Goal: Task Accomplishment & Management: Manage account settings

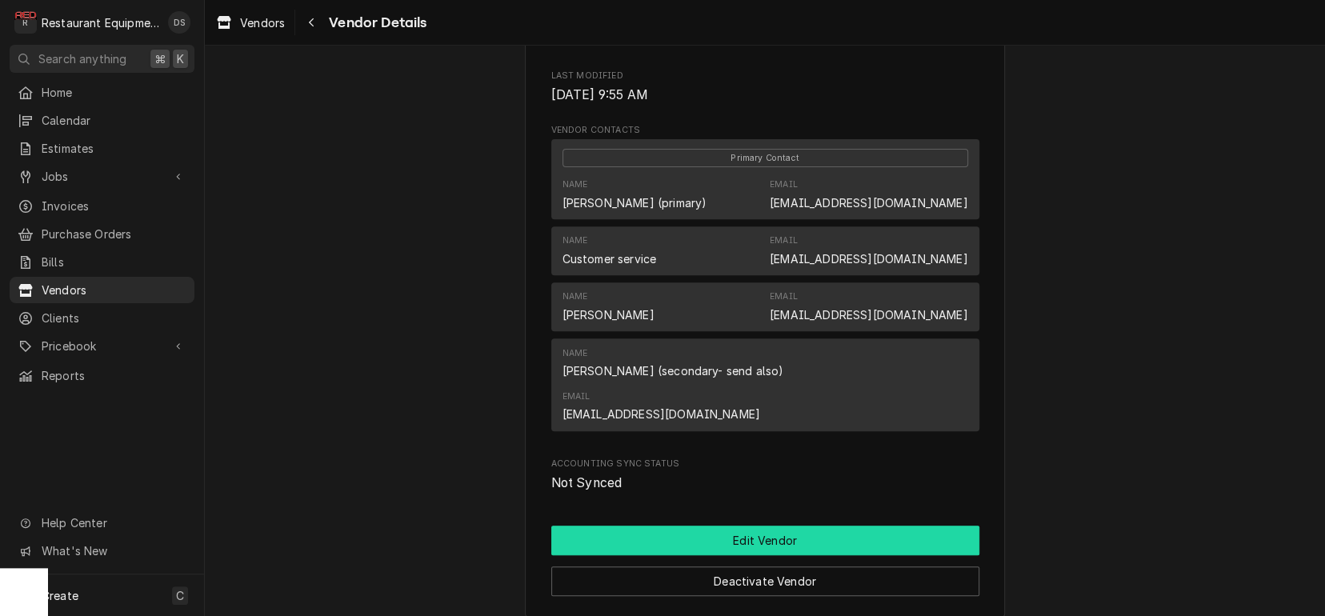
scroll to position [337, 0]
click at [701, 526] on button "Edit Vendor" at bounding box center [765, 541] width 428 height 30
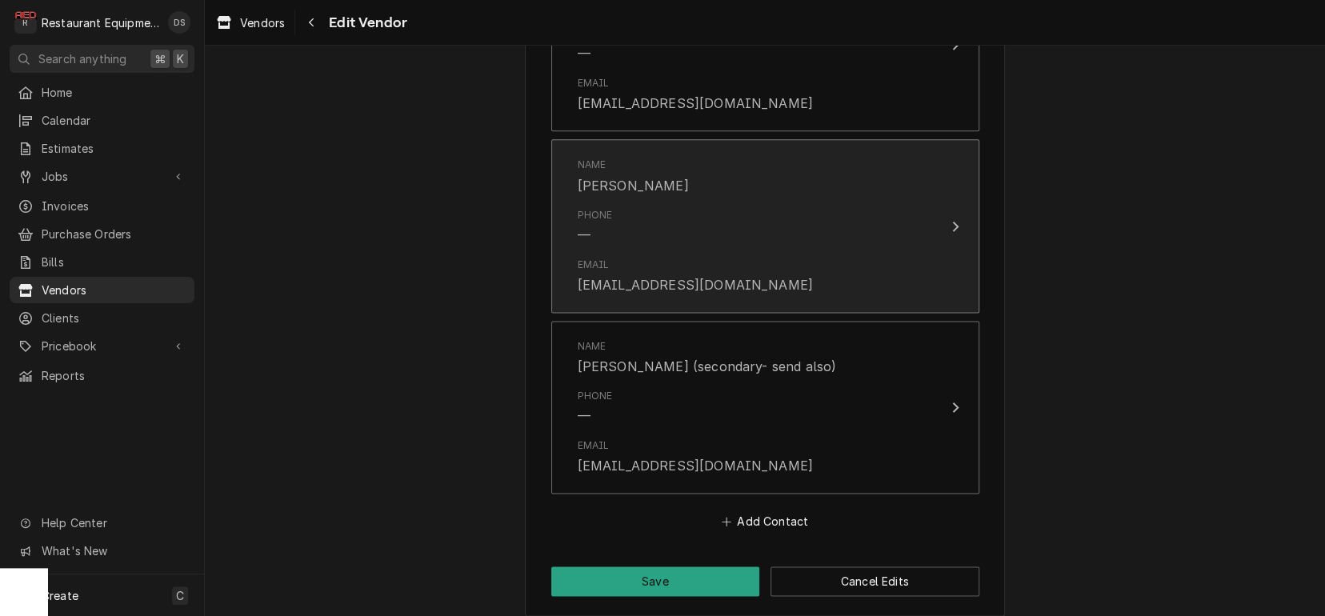
click at [771, 262] on div "Email jmunoz@partstown.com" at bounding box center [749, 276] width 342 height 50
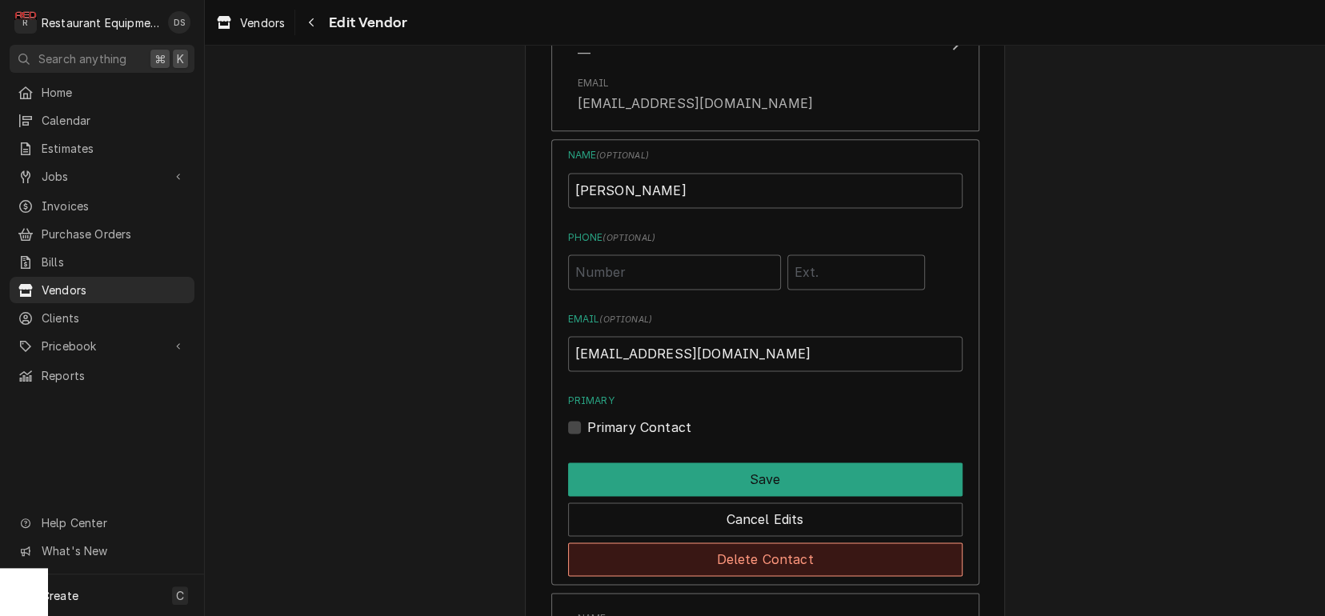
click at [763, 548] on button "Delete Contact" at bounding box center [765, 560] width 395 height 34
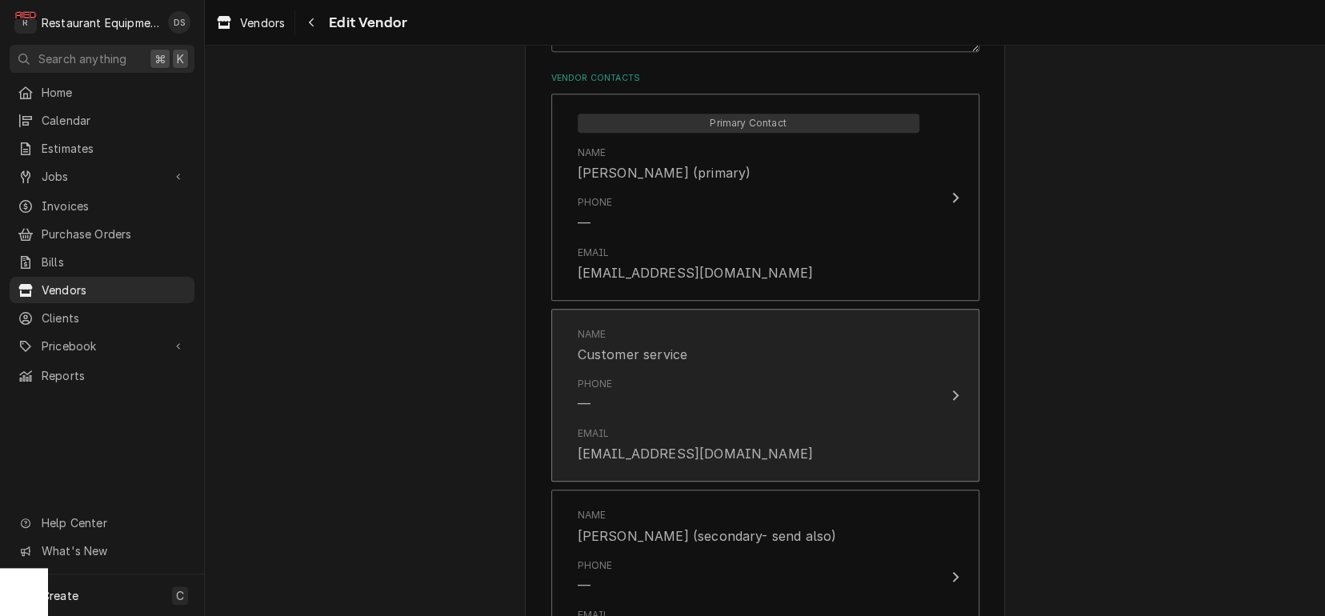
click at [704, 371] on div "Phone —" at bounding box center [749, 396] width 342 height 50
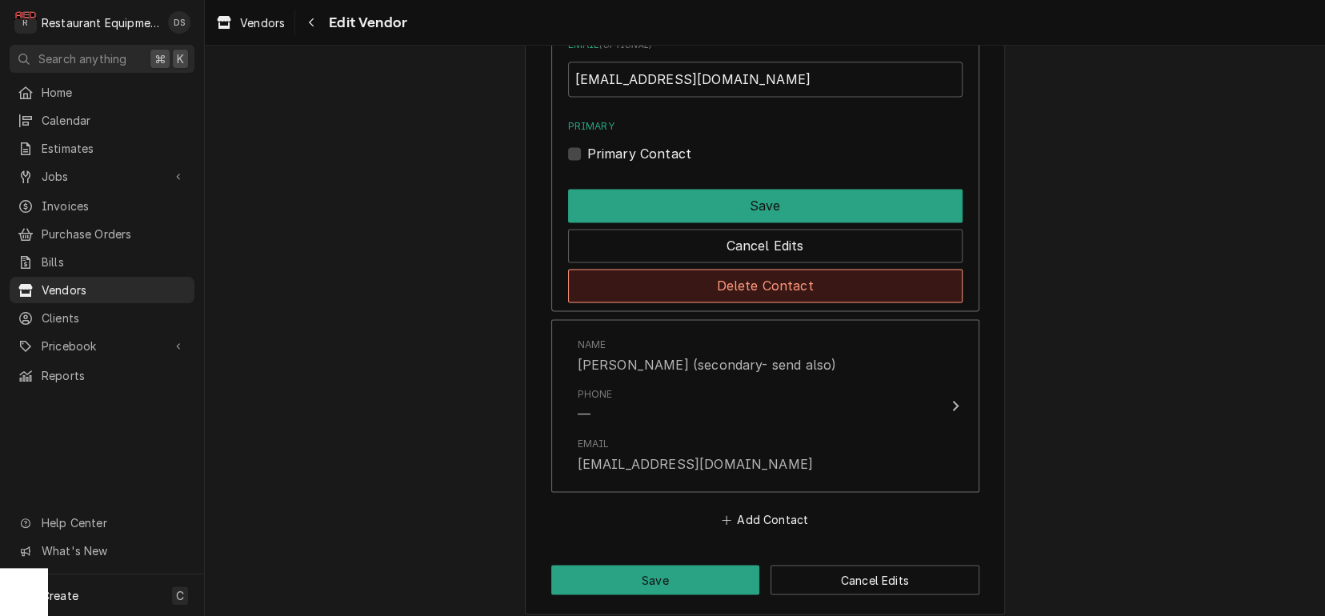
click at [747, 277] on button "Delete Contact" at bounding box center [765, 286] width 395 height 34
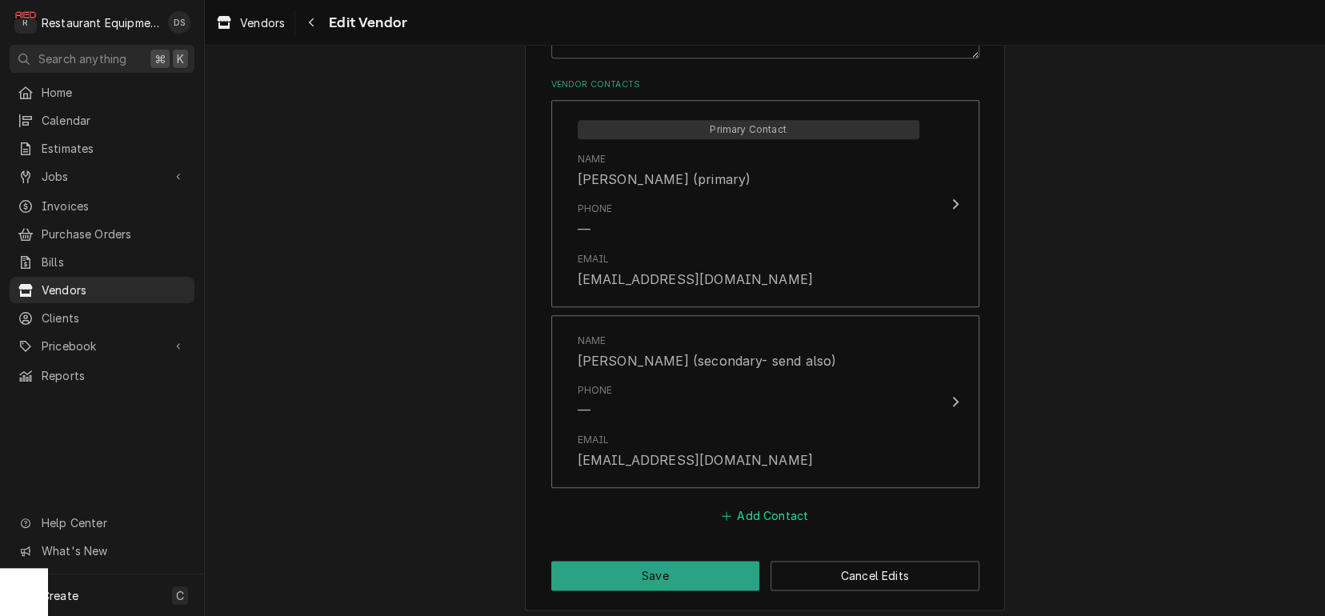
click at [755, 505] on button "Add Contact" at bounding box center [765, 516] width 92 height 22
type textarea "x"
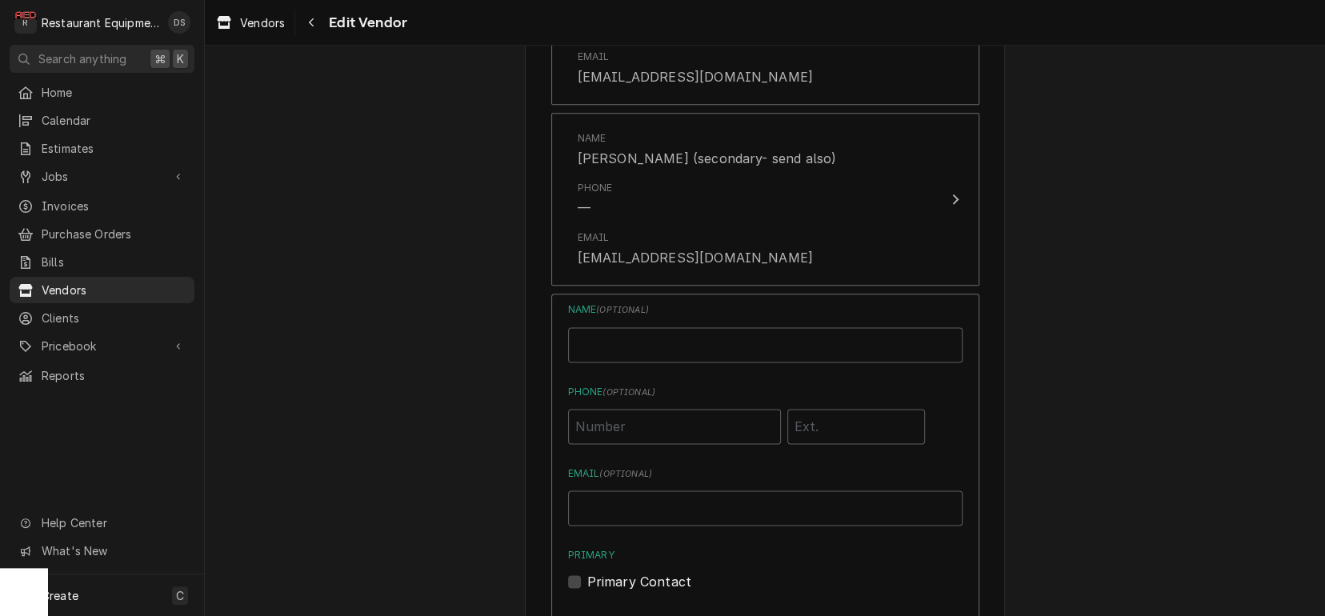
scroll to position [1159, 0]
click at [679, 335] on input "Name" at bounding box center [765, 340] width 395 height 35
type input "Derek Noyes"
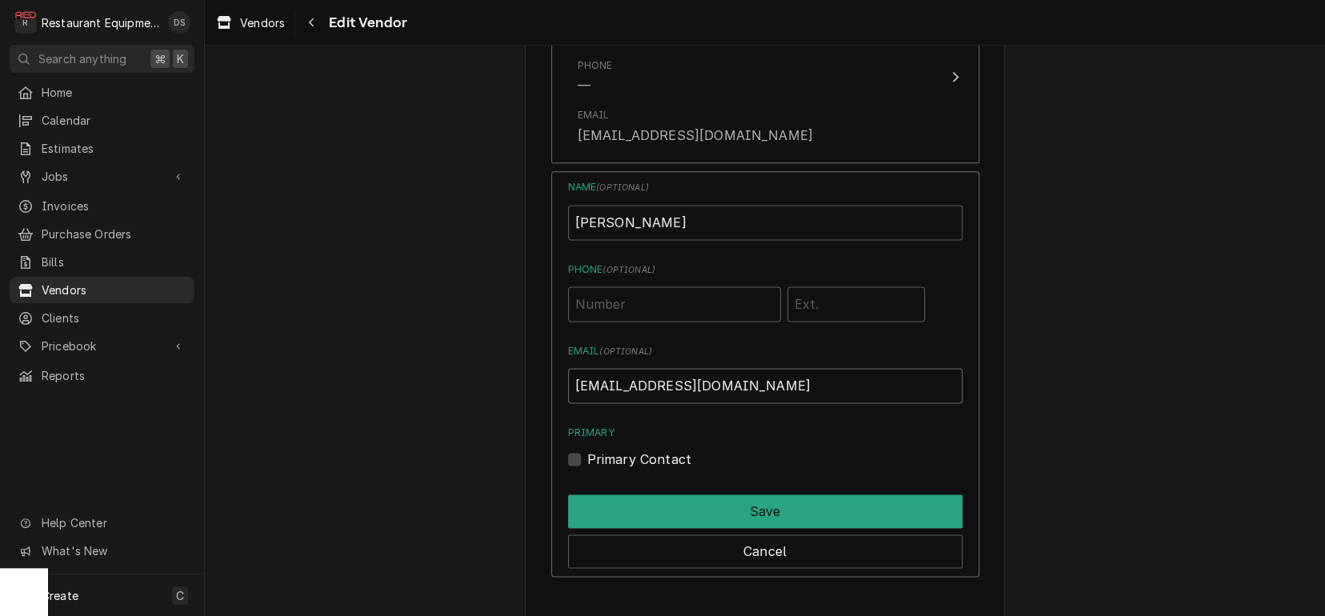
scroll to position [1288, 0]
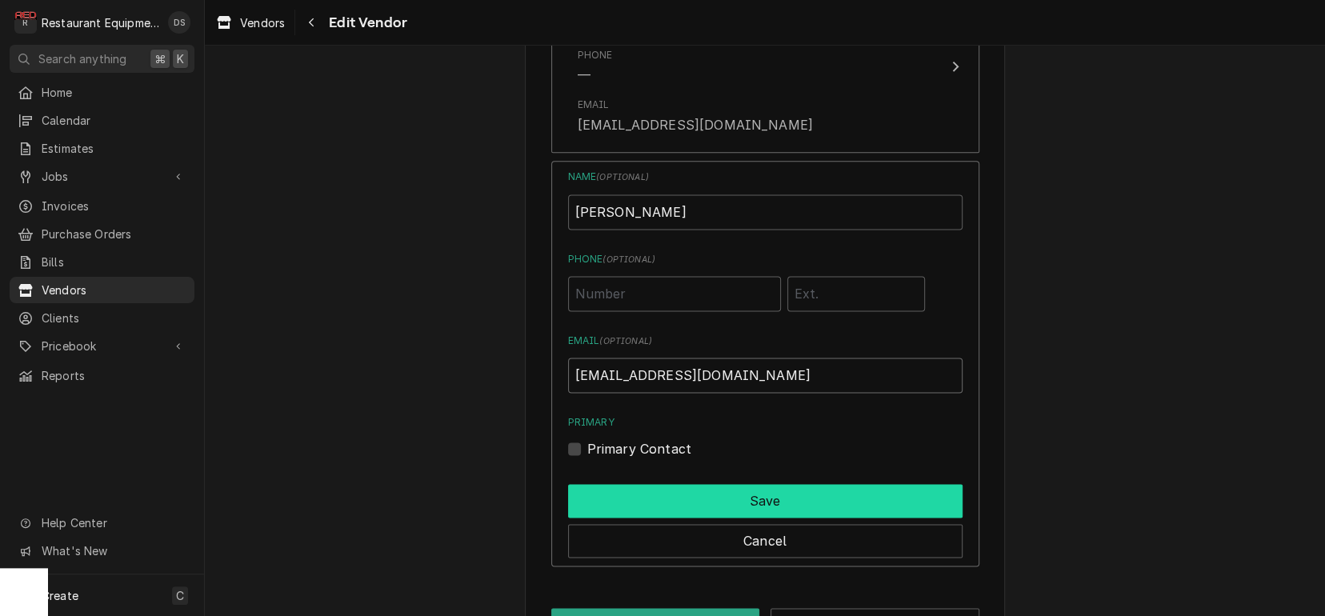
type input "dnoyes@partstown.com"
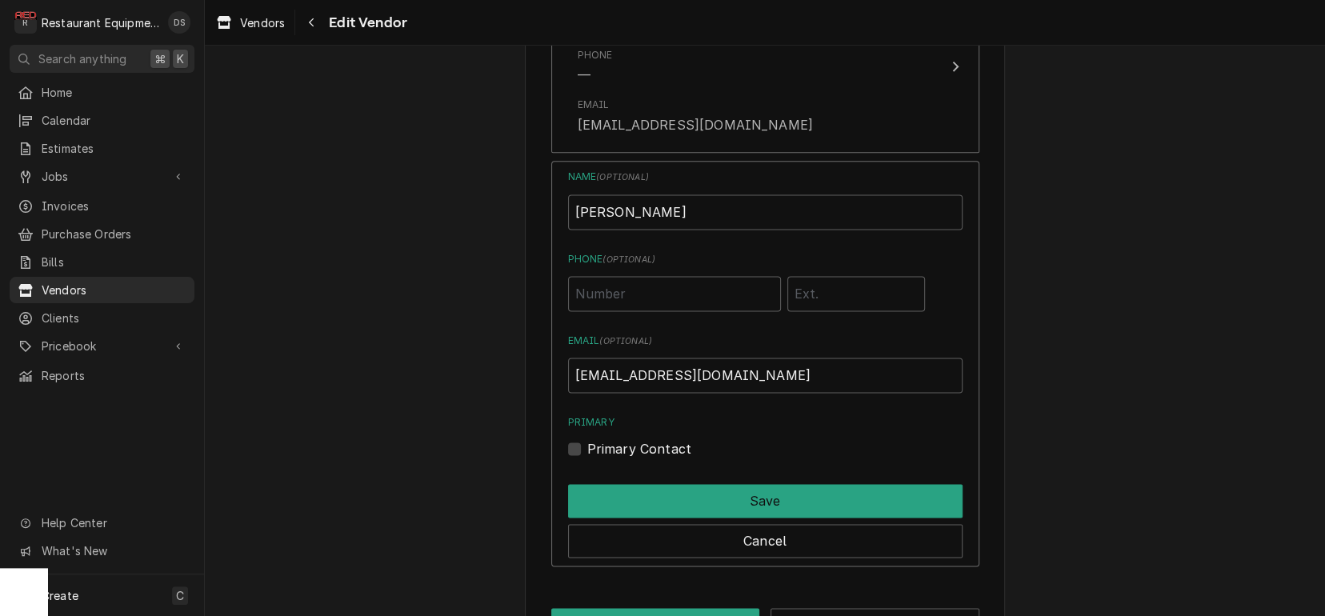
click at [693, 494] on button "Save" at bounding box center [765, 501] width 395 height 34
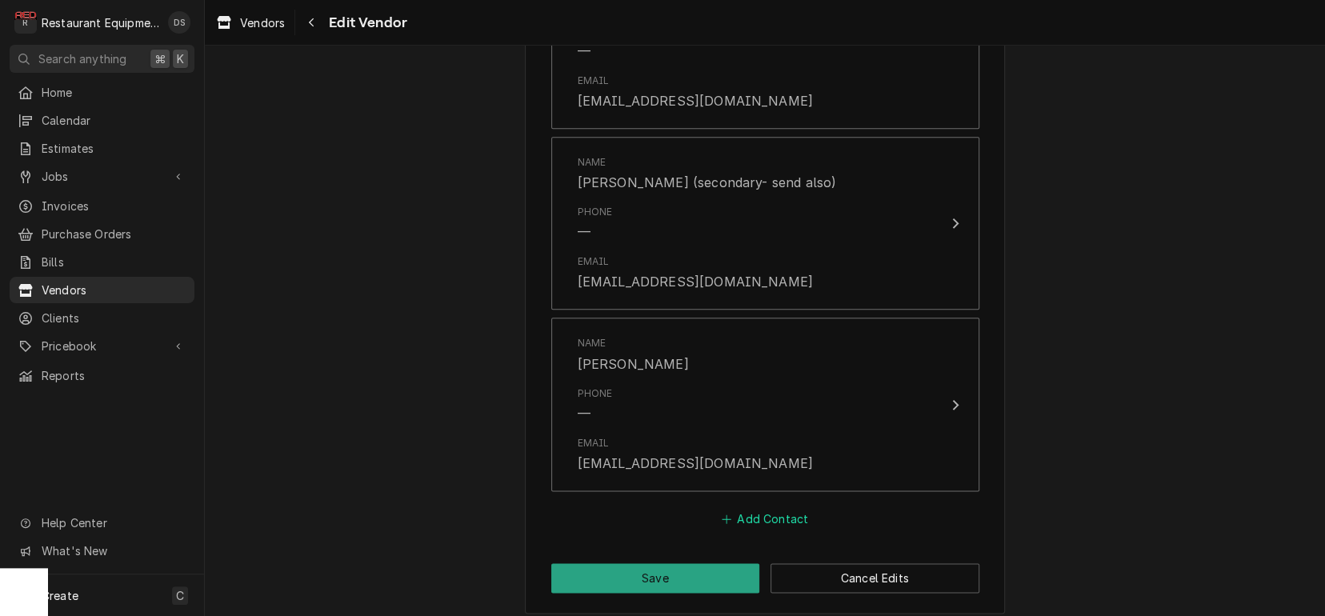
click at [770, 508] on button "Add Contact" at bounding box center [765, 518] width 92 height 22
type textarea "x"
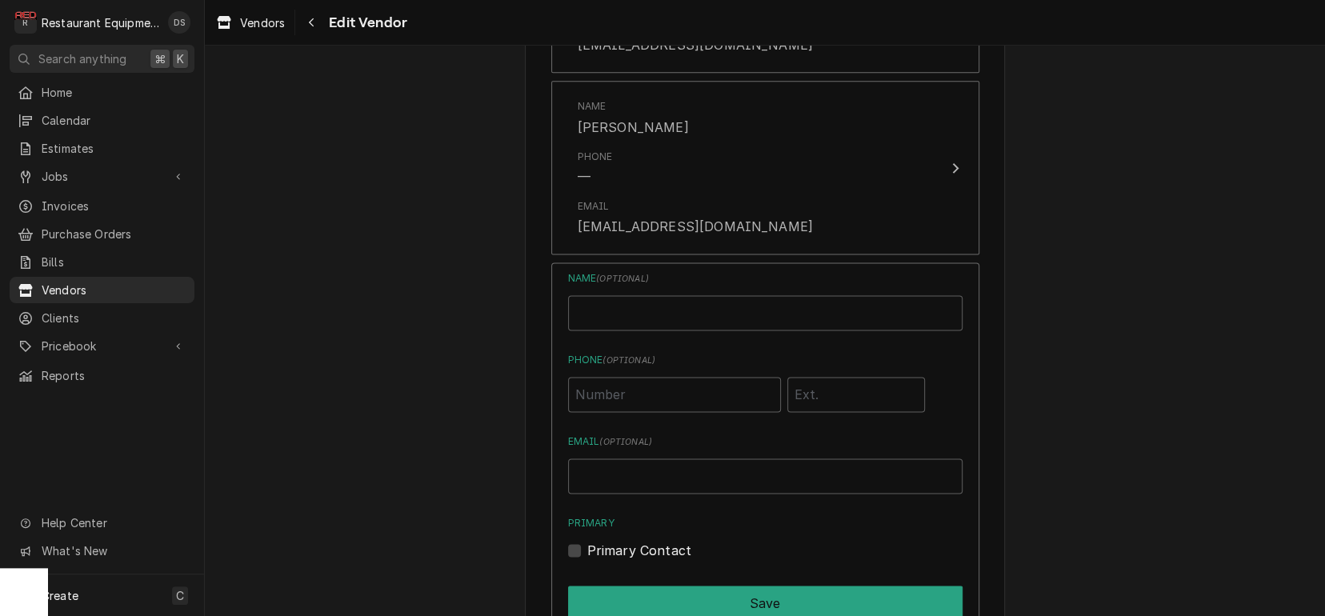
scroll to position [1396, 0]
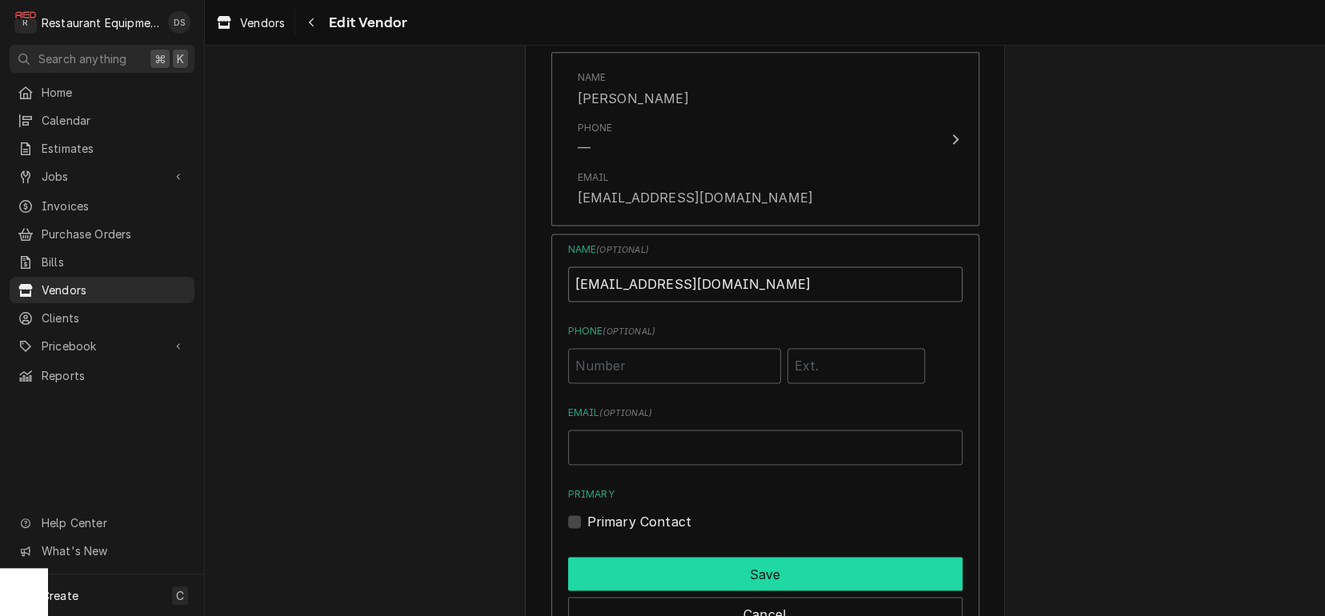
type input "orderentry@partstown.com"
click at [709, 557] on button "Save" at bounding box center [765, 574] width 395 height 34
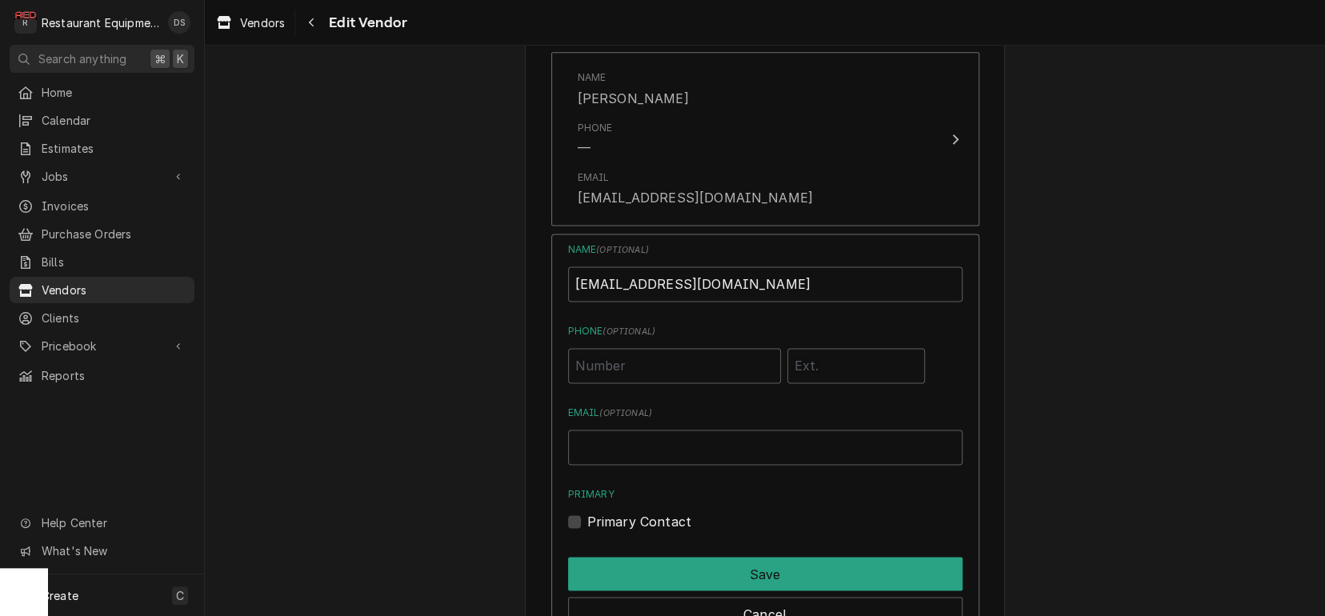
scroll to position [1309, 0]
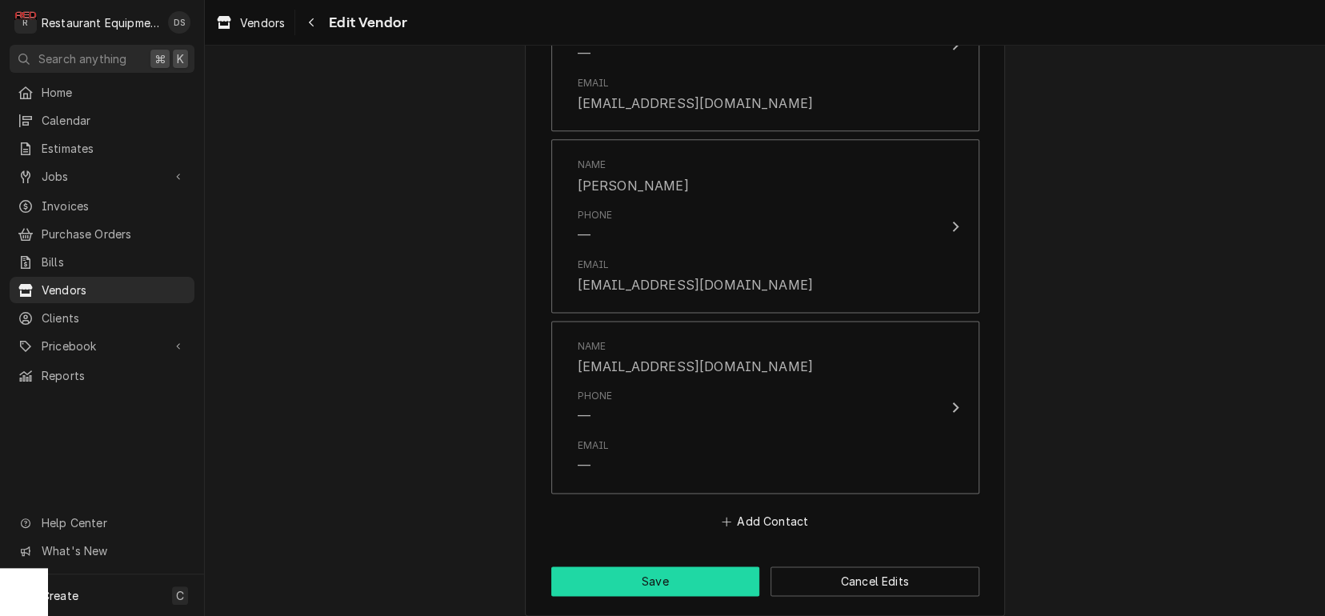
click at [699, 567] on button "Save" at bounding box center [655, 582] width 209 height 30
type textarea "x"
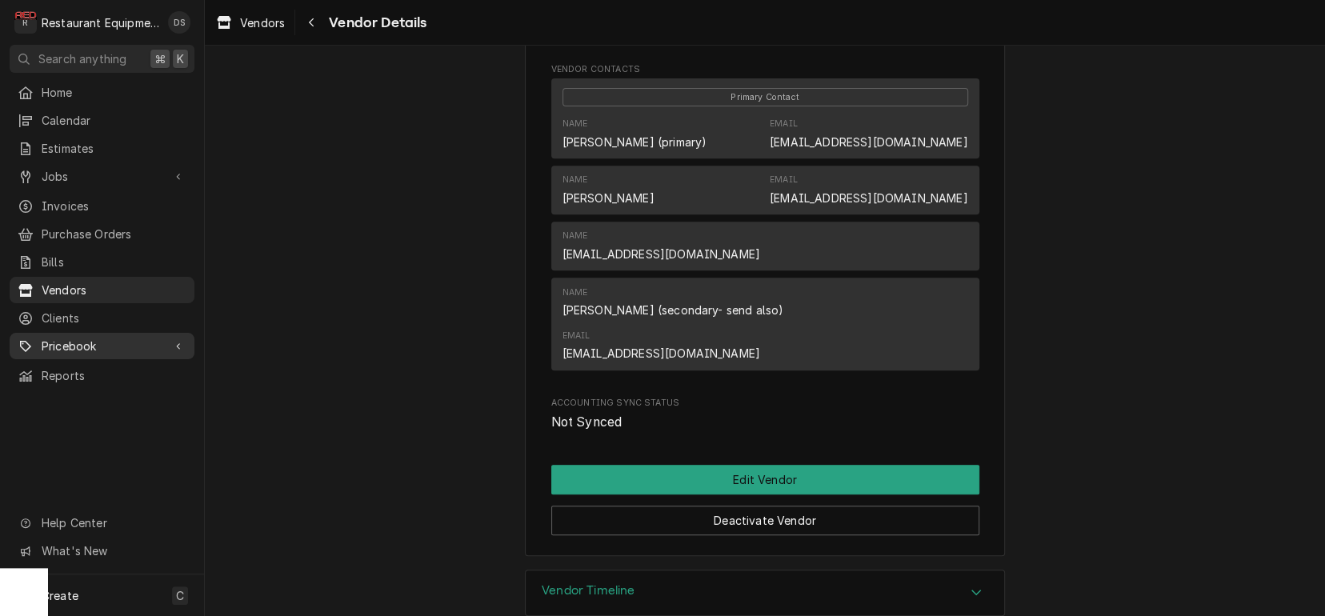
scroll to position [2, 0]
click at [257, 22] on span "Vendors" at bounding box center [262, 22] width 45 height 17
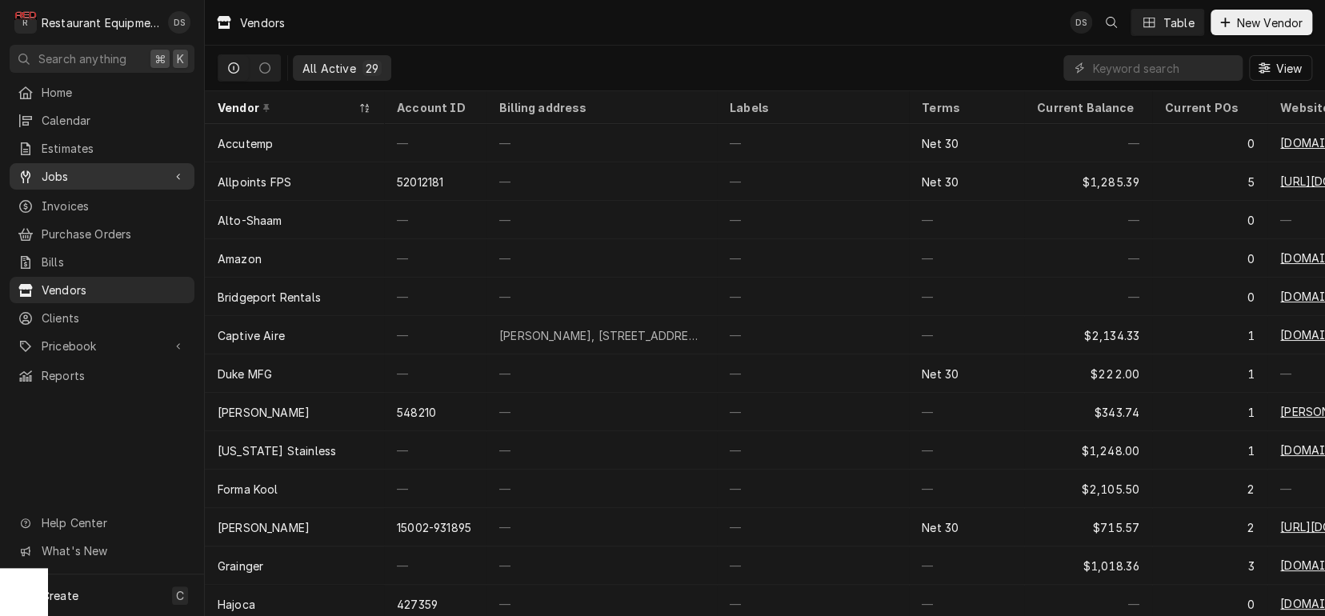
click at [74, 168] on span "Jobs" at bounding box center [102, 176] width 121 height 17
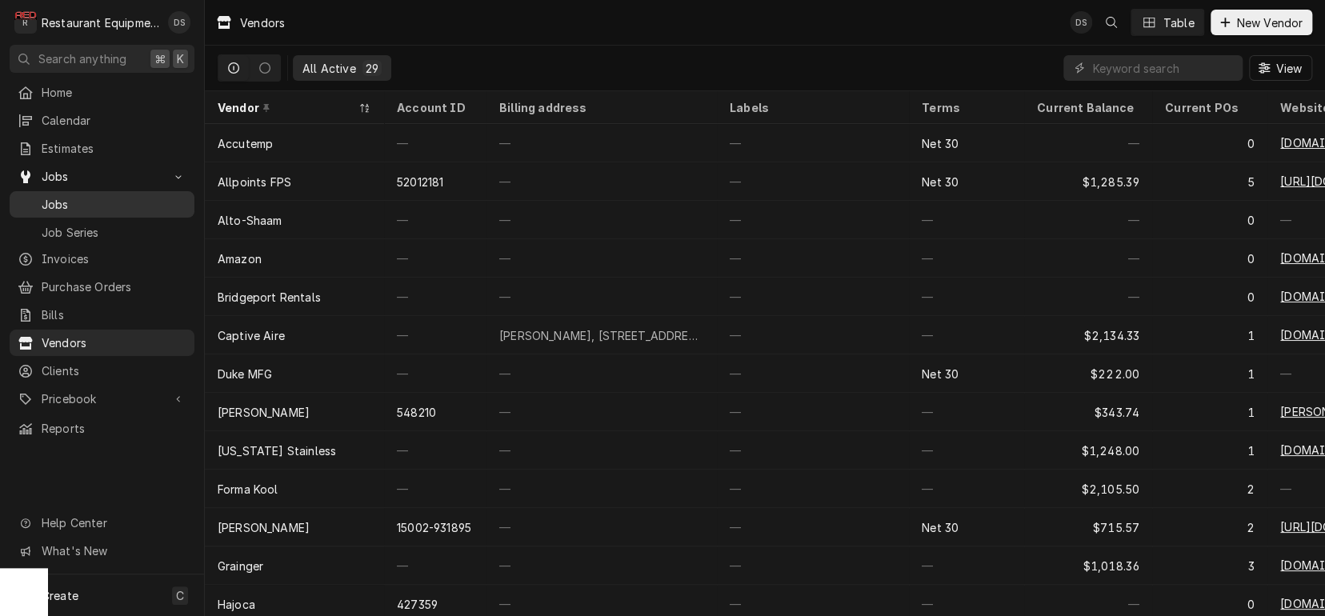
click at [64, 196] on span "Jobs" at bounding box center [114, 204] width 145 height 17
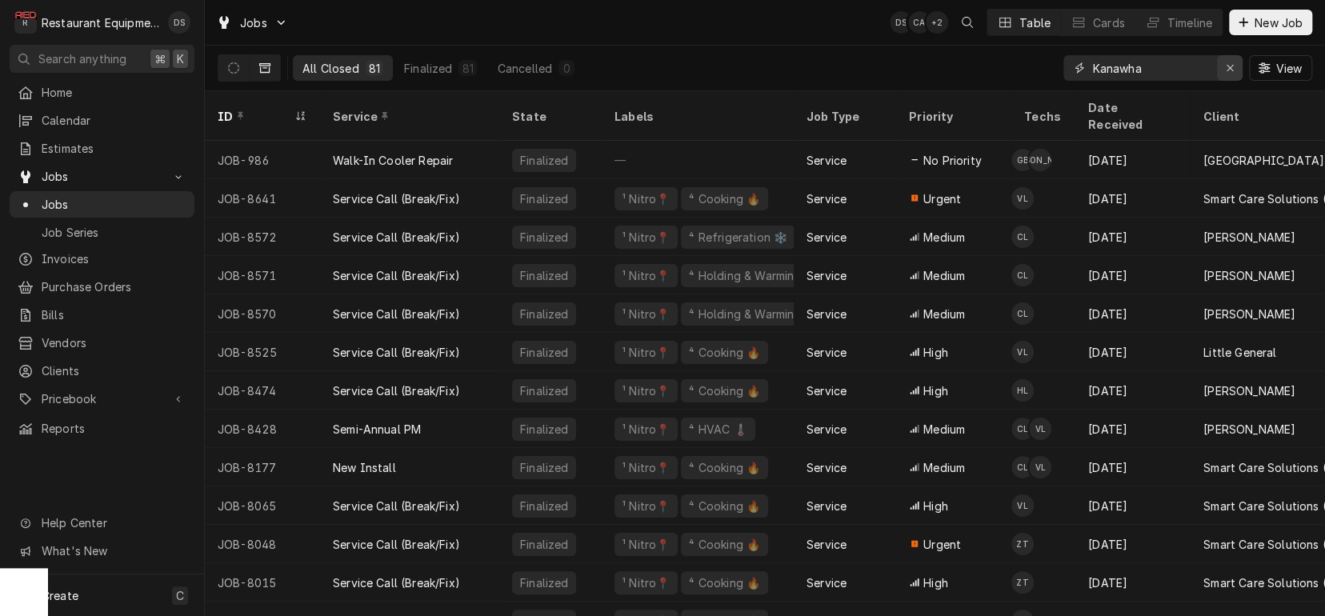
click at [1236, 70] on div "Erase input" at bounding box center [1230, 68] width 16 height 16
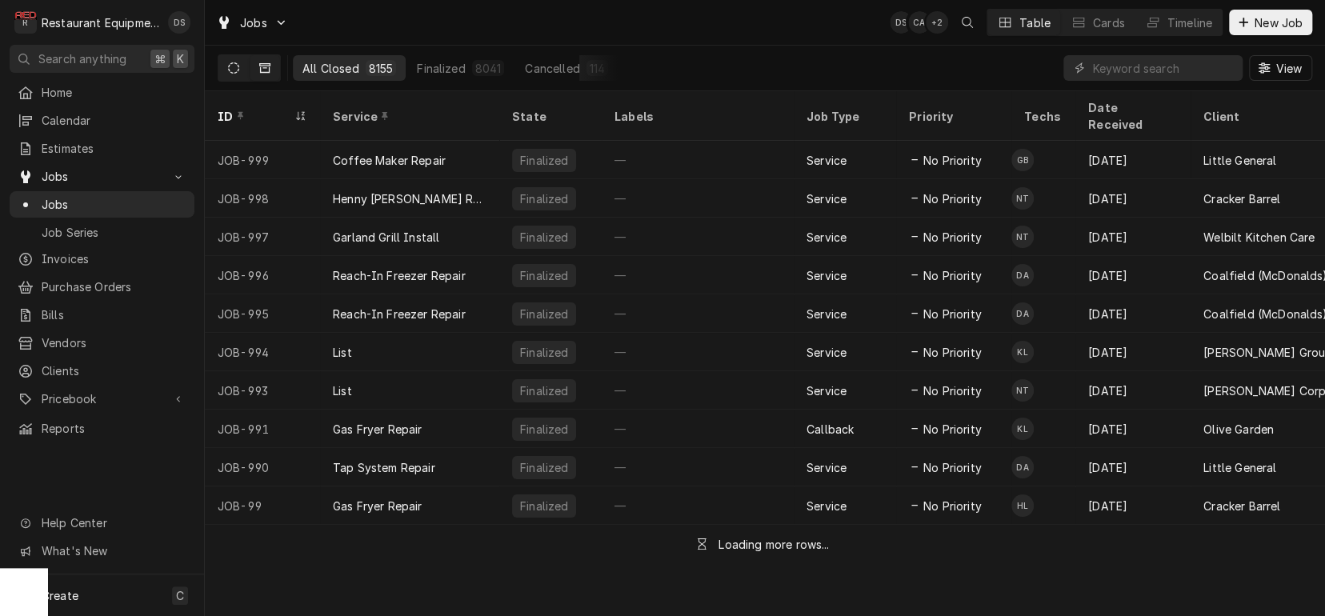
click at [242, 67] on button "Dynamic Content Wrapper" at bounding box center [233, 68] width 30 height 26
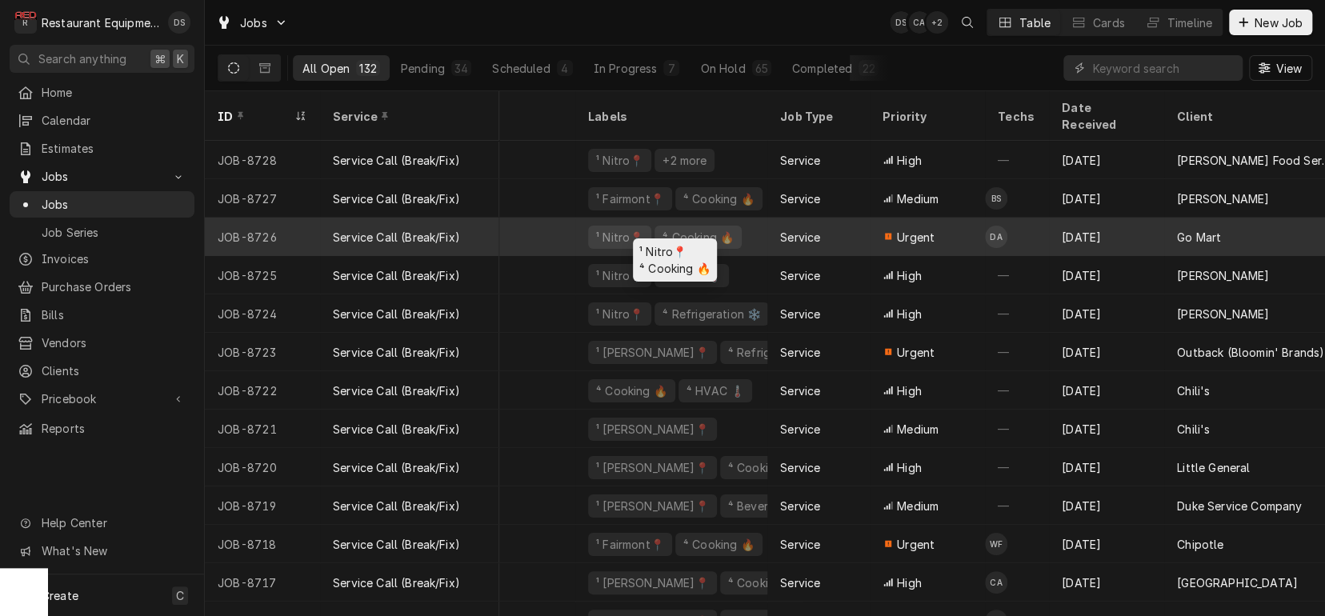
scroll to position [0, 221]
click at [757, 220] on div "¹ Nitro📍 ⁴ Cooking 🔥" at bounding box center [669, 237] width 192 height 38
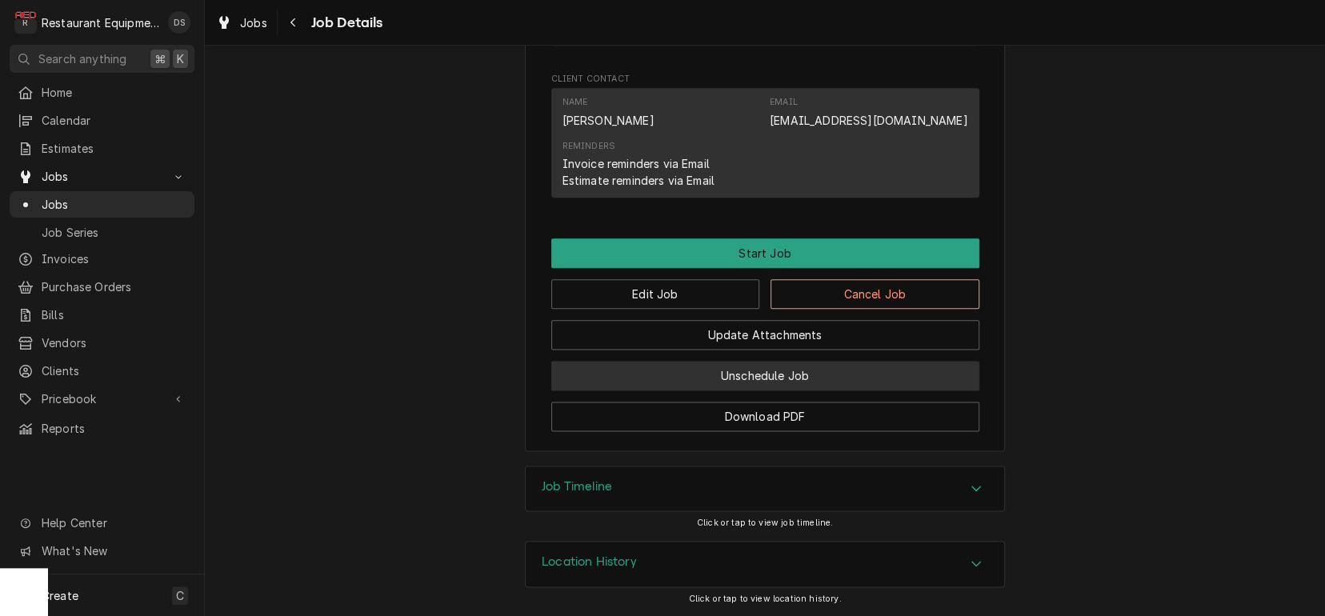
scroll to position [1152, 0]
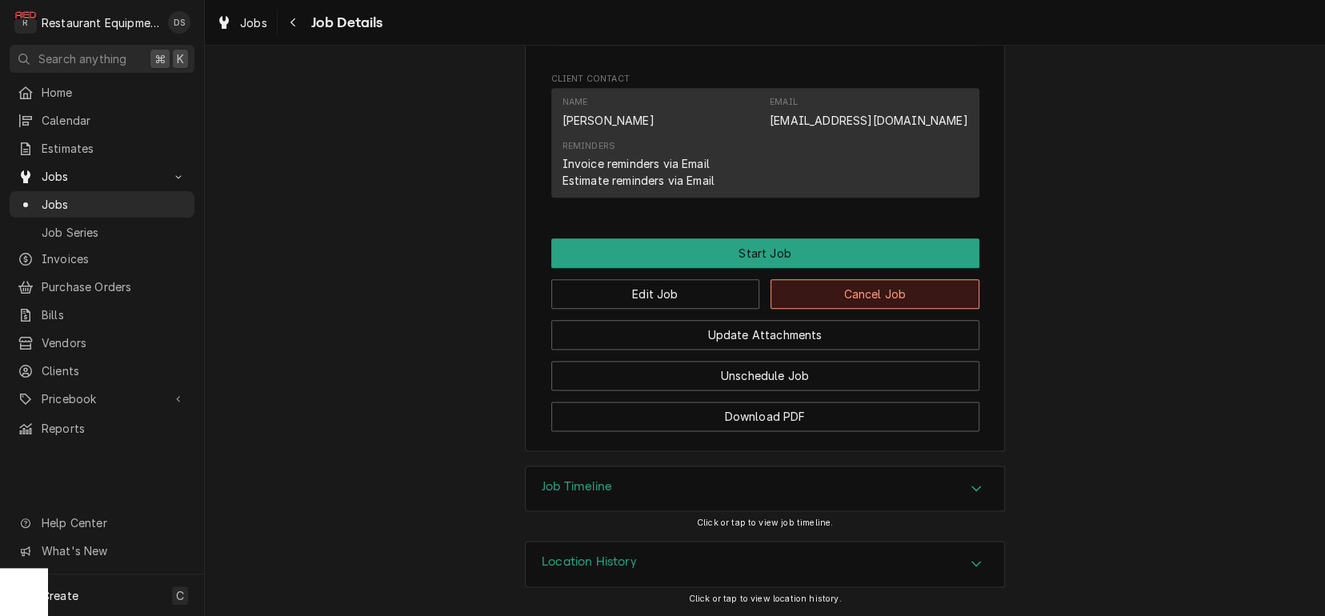
click at [806, 296] on button "Cancel Job" at bounding box center [875, 294] width 209 height 30
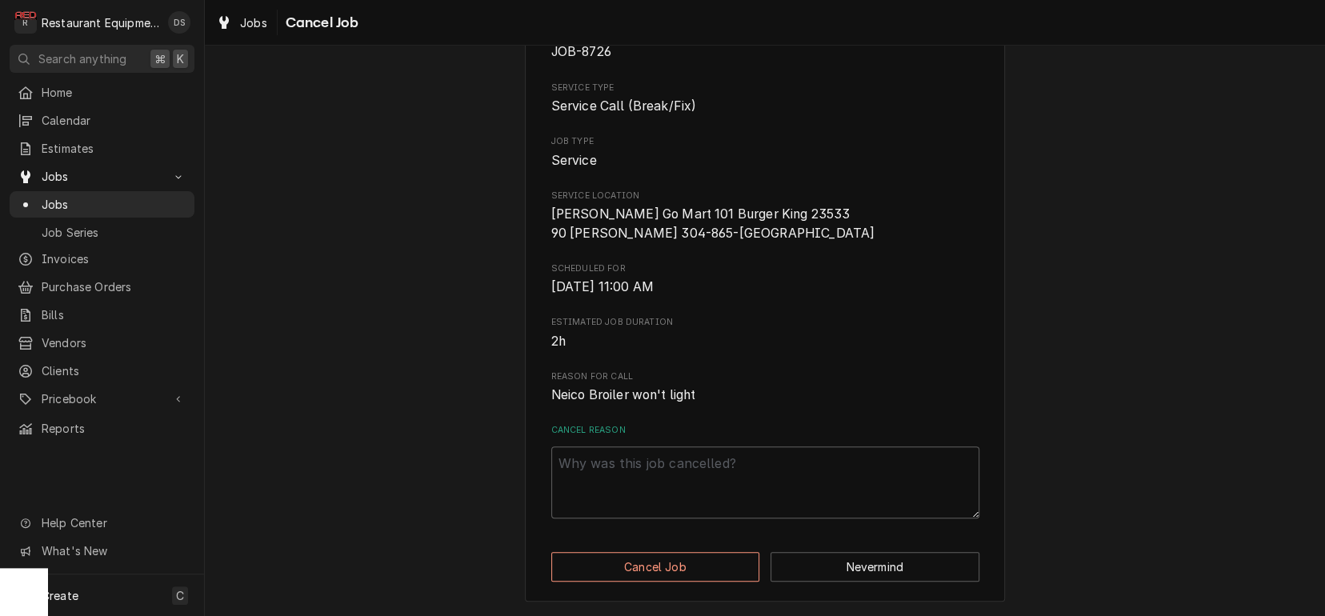
scroll to position [126, 0]
click at [661, 475] on textarea "Cancel Reason" at bounding box center [765, 483] width 428 height 72
type textarea "x"
type textarea "G"
type textarea "x"
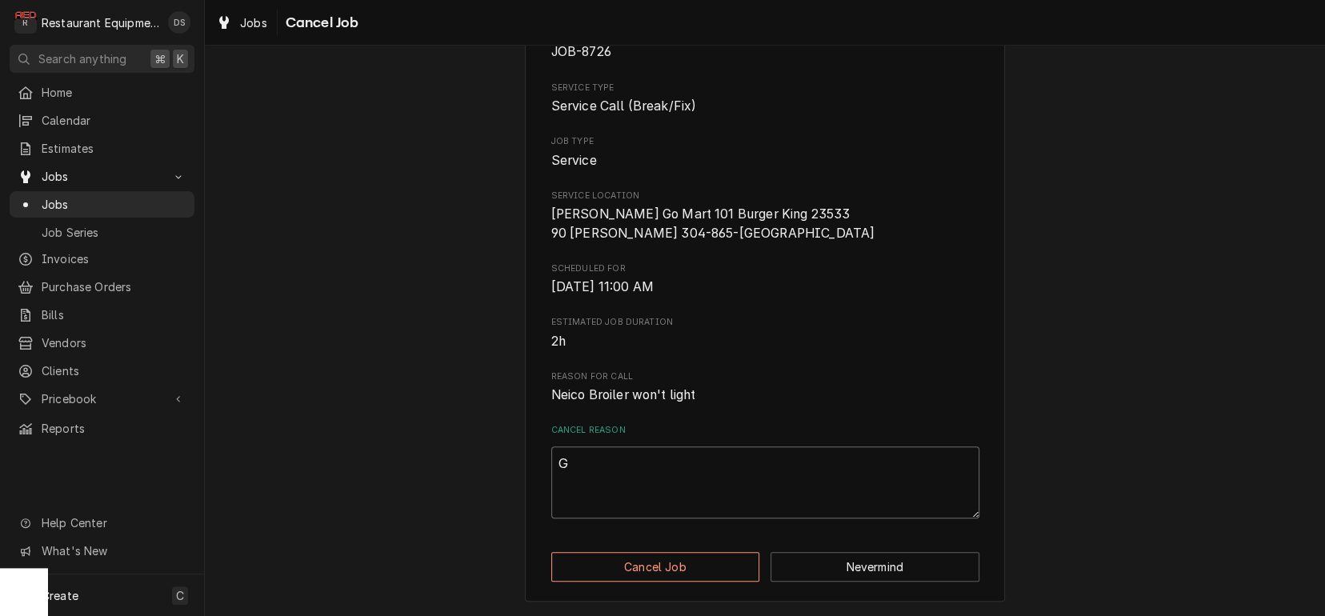
type textarea "GM"
type textarea "x"
type textarea "GM"
type textarea "x"
type textarea "GM g"
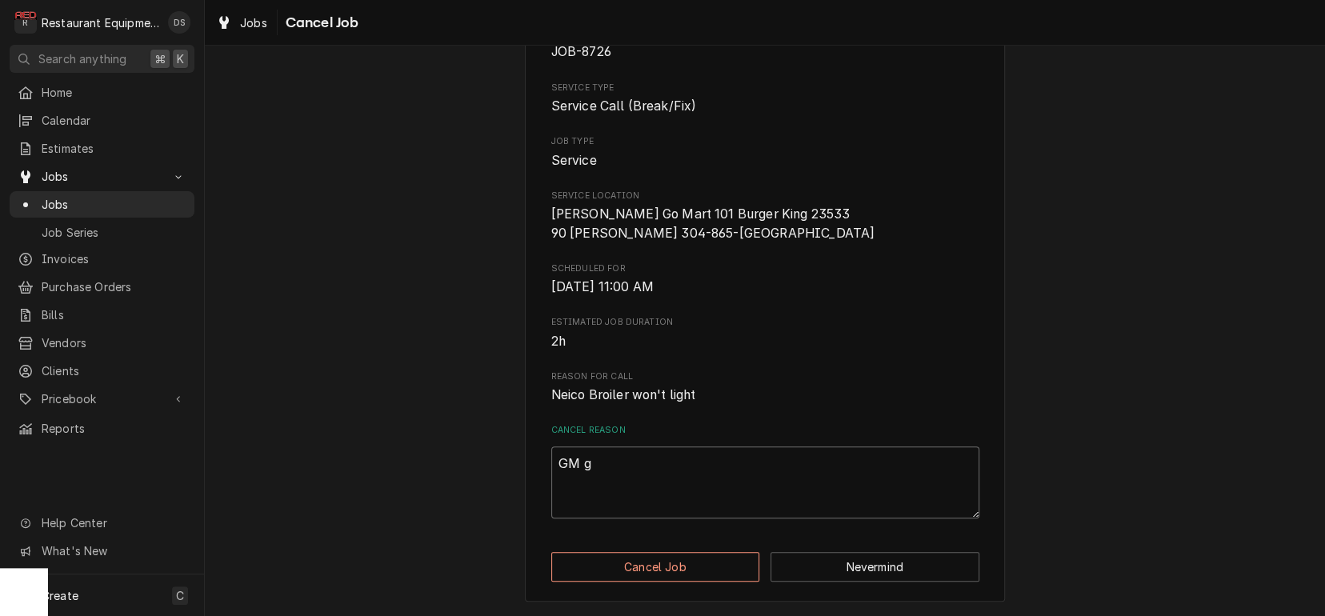
type textarea "x"
type textarea "GM go"
type textarea "x"
type textarea "GM got"
type textarea "x"
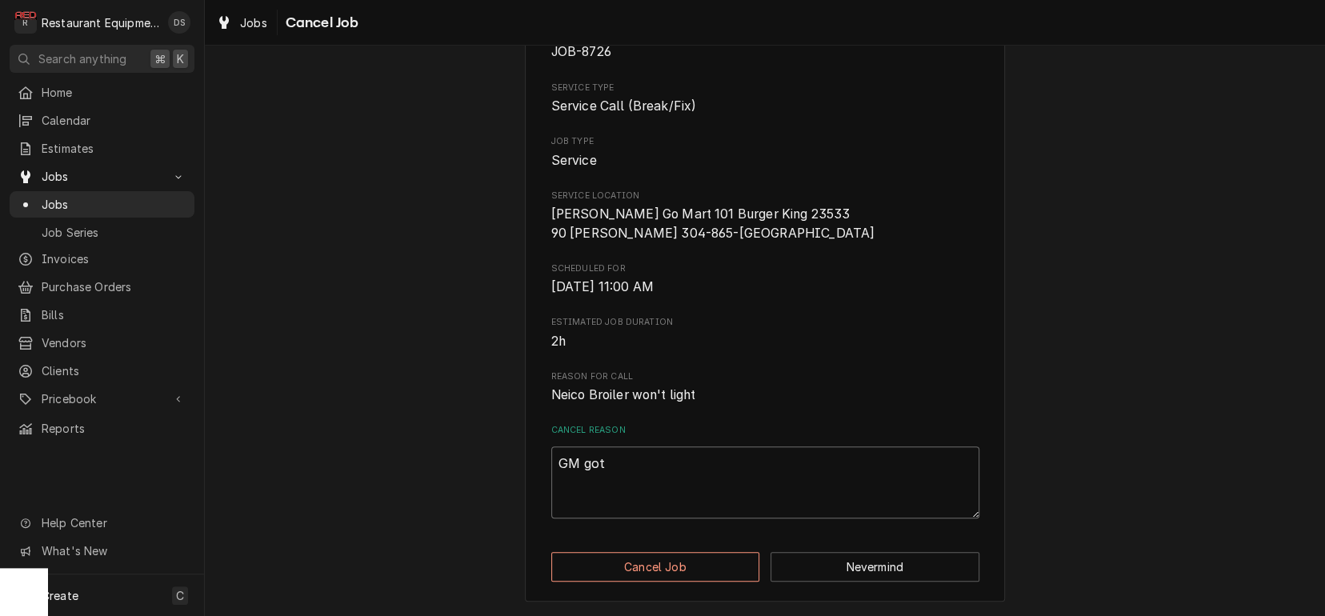
type textarea "GM got"
type textarea "x"
type textarea "GM got u"
type textarea "x"
type textarea "GM got un"
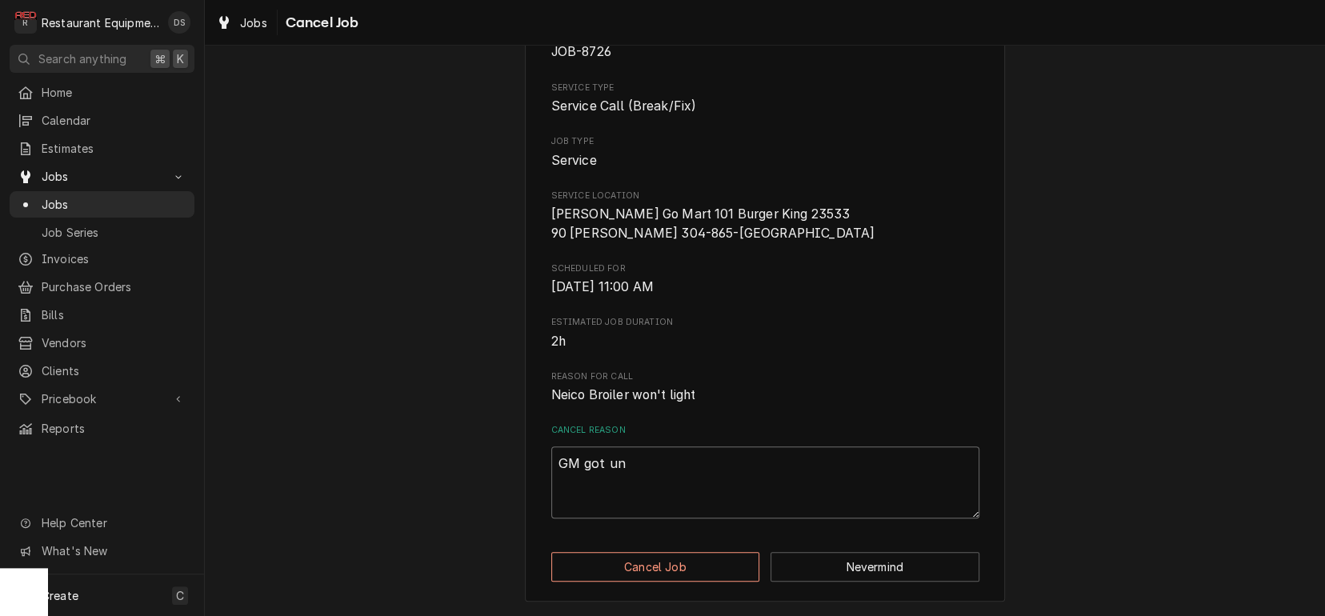
type textarea "x"
type textarea "GM got uni"
type textarea "x"
type textarea "GM got unit"
type textarea "x"
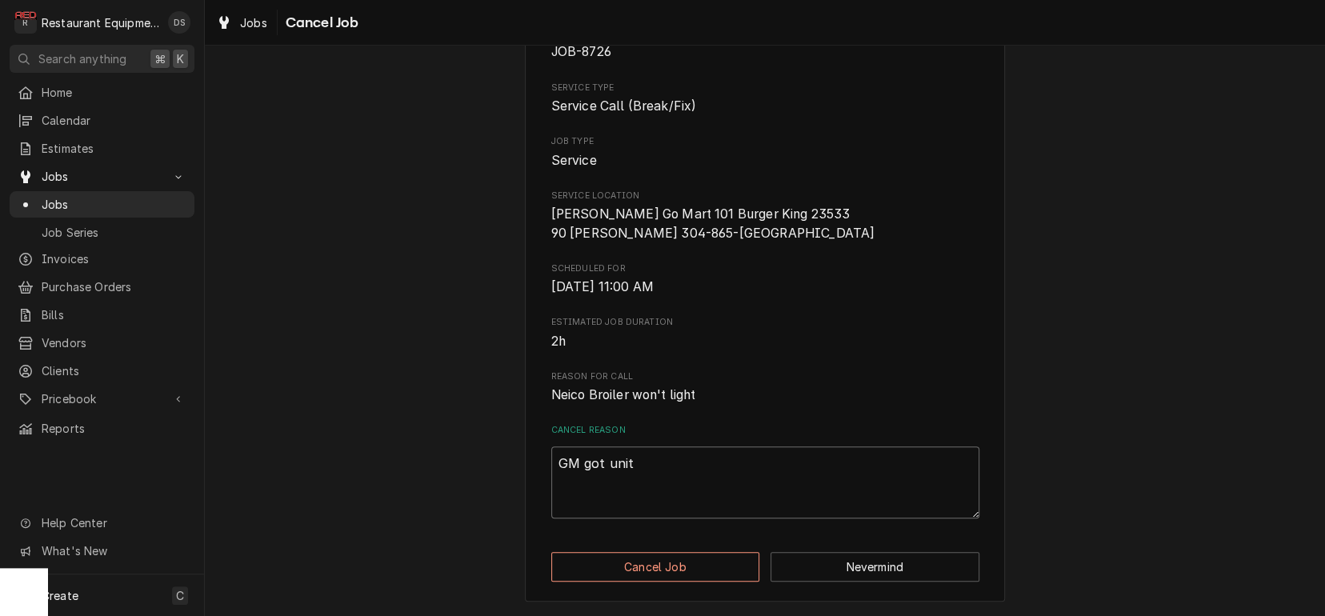
type textarea "GM got unit"
type textarea "x"
type textarea "GM got unit w"
type textarea "x"
type textarea "GM got unit wo"
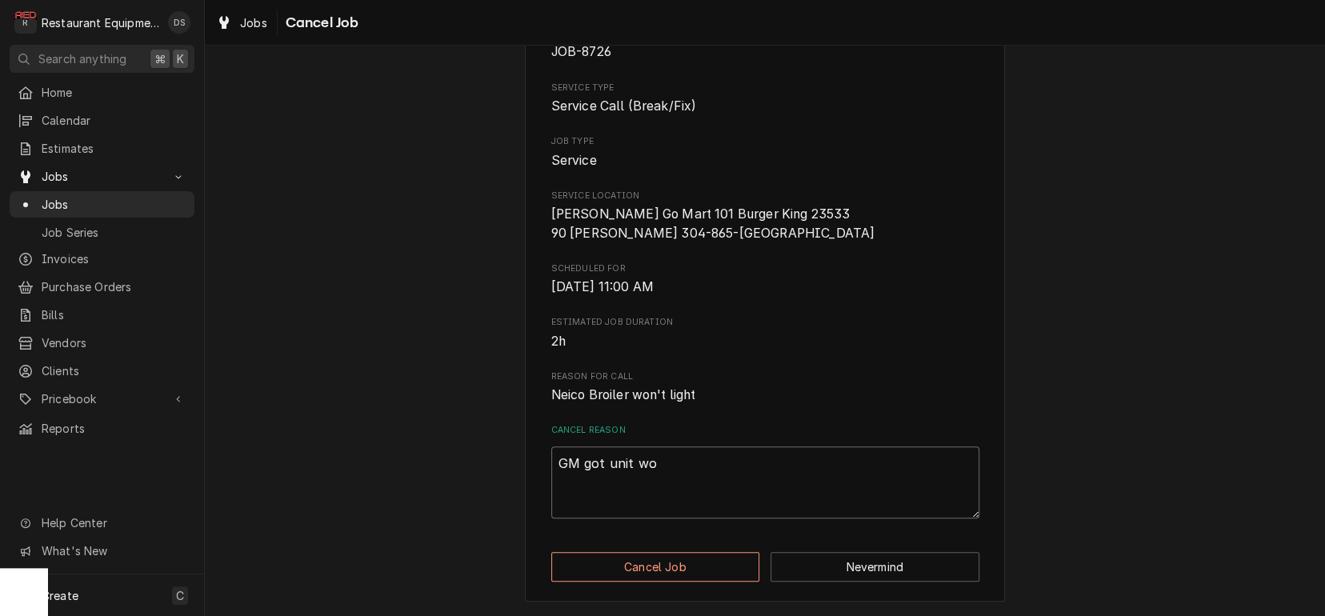
type textarea "x"
type textarea "GM got unit wor"
type textarea "x"
type textarea "GM got unit work"
type textarea "x"
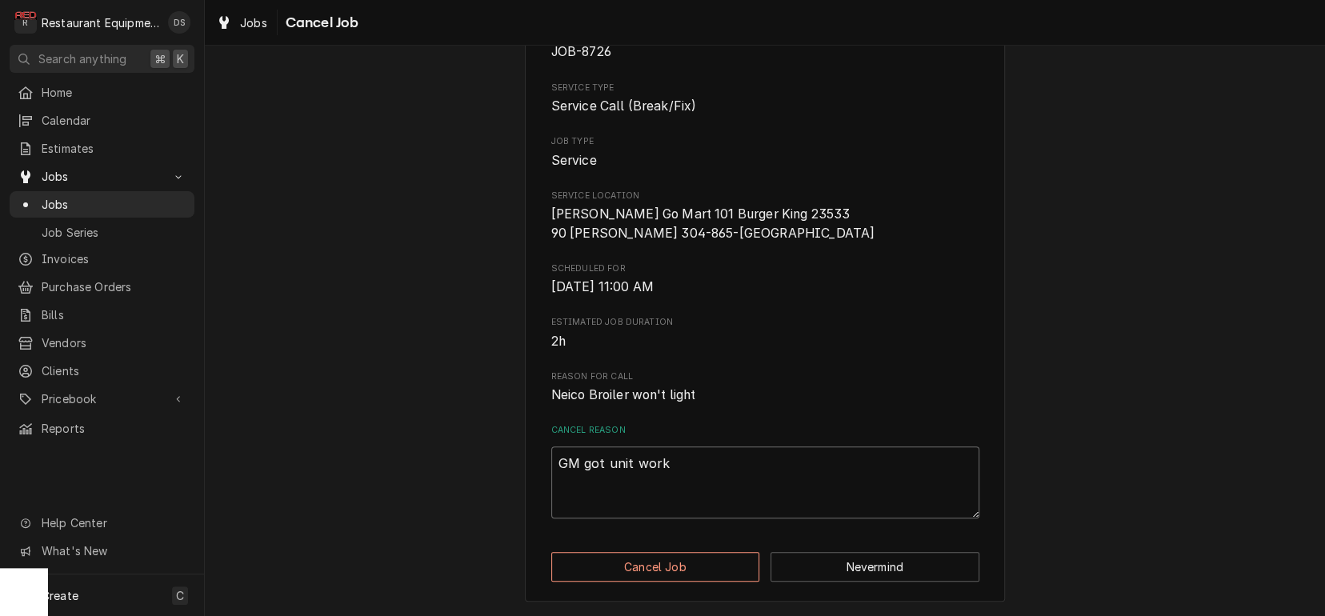
type textarea "GM got unit worki"
type textarea "x"
type textarea "GM got unit workin"
type textarea "x"
type textarea "GM got unit working"
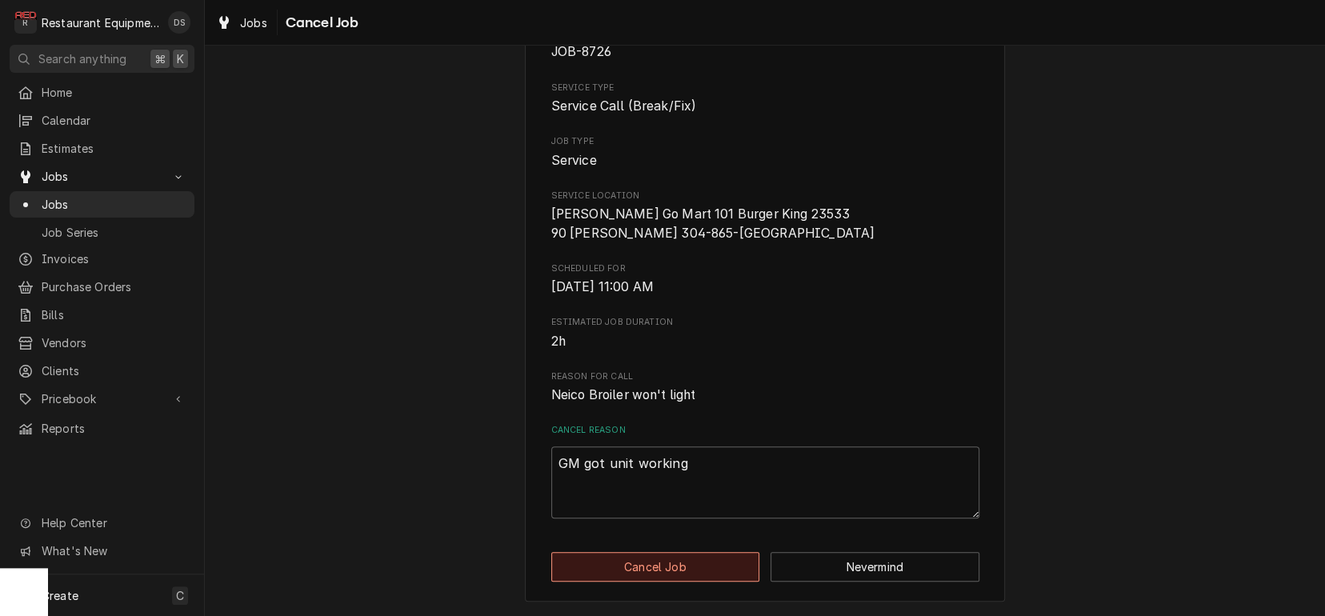
click at [715, 565] on button "Cancel Job" at bounding box center [655, 567] width 209 height 30
type textarea "x"
